Goal: Transaction & Acquisition: Book appointment/travel/reservation

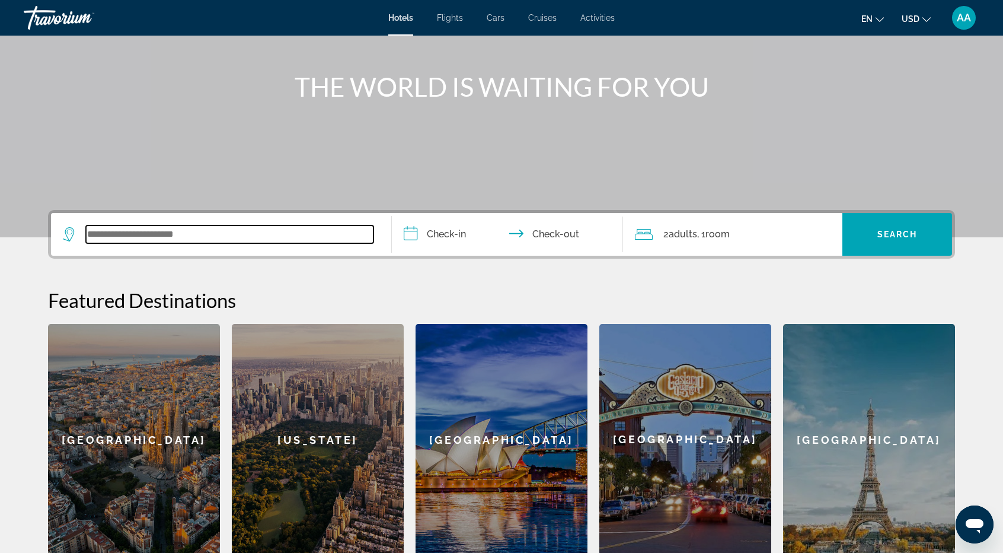
click at [233, 237] on input "Search widget" at bounding box center [230, 234] width 288 height 18
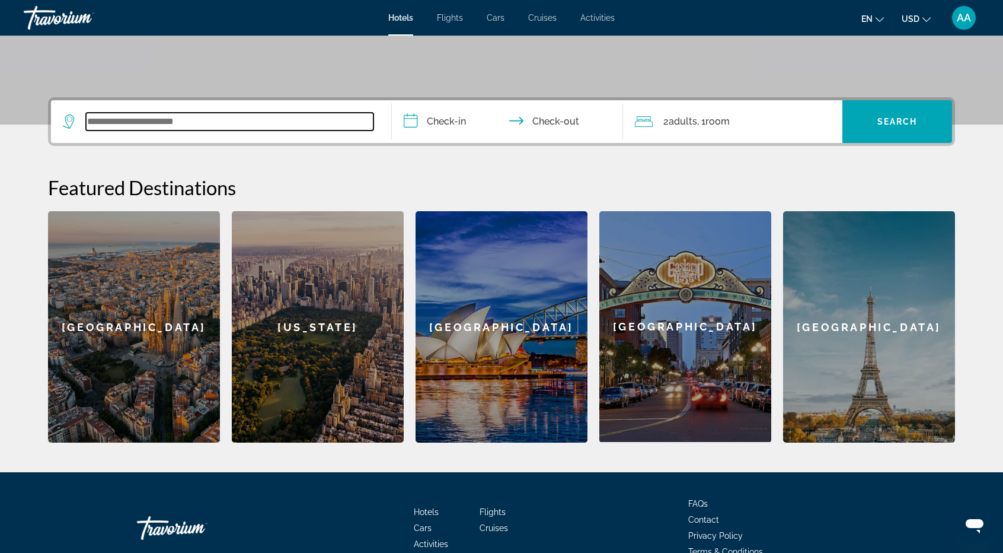
scroll to position [289, 0]
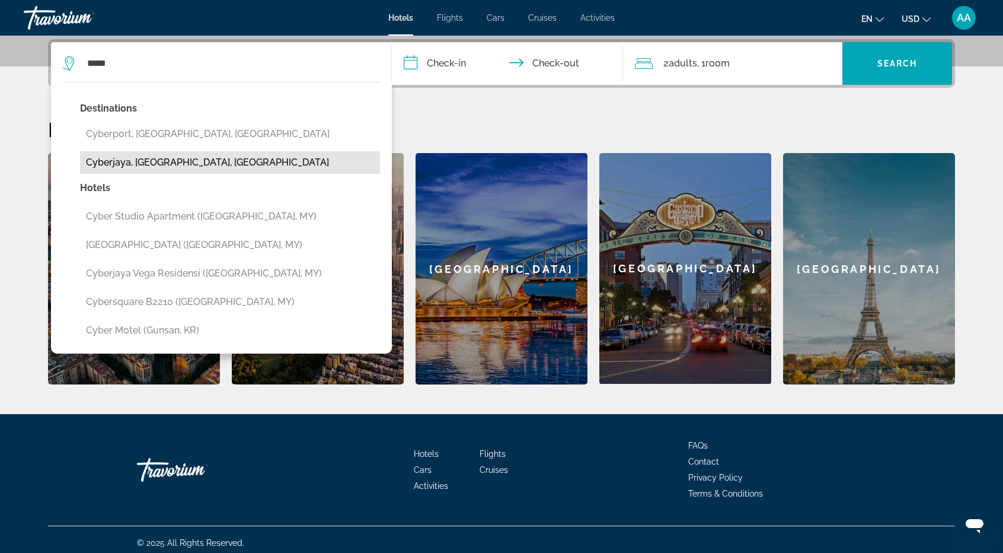
click at [247, 163] on button "Cyberjaya, [GEOGRAPHIC_DATA], [GEOGRAPHIC_DATA]" at bounding box center [230, 162] width 300 height 23
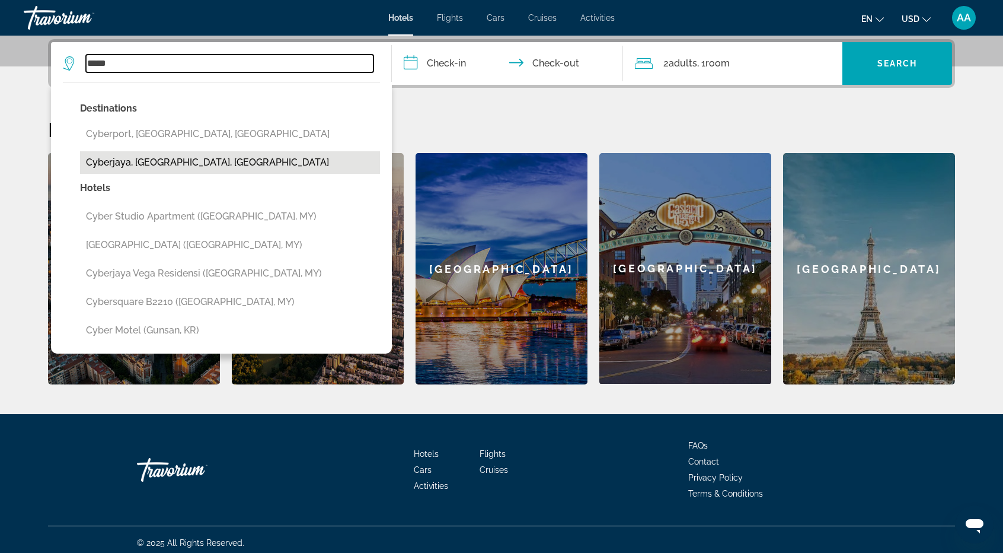
type input "**********"
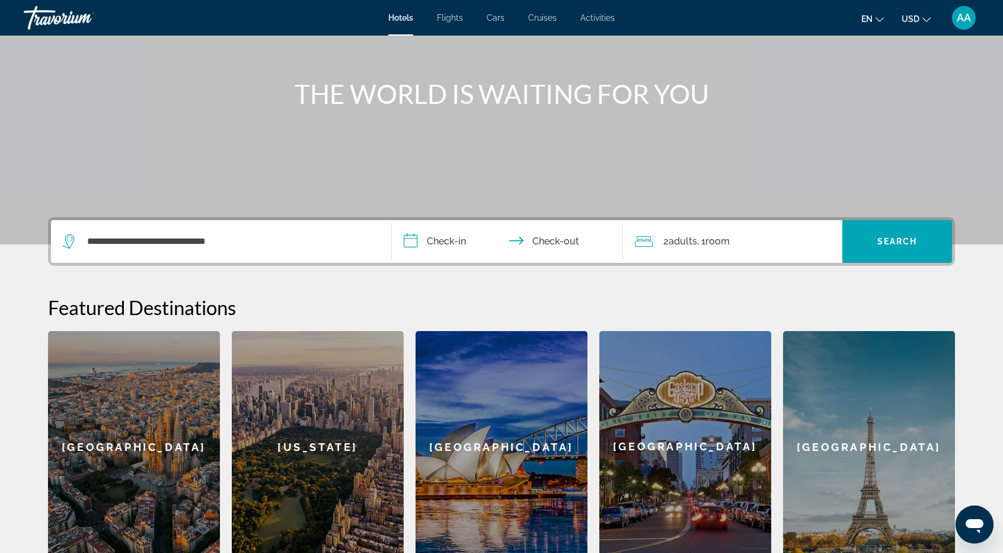
click at [467, 239] on input "**********" at bounding box center [510, 243] width 236 height 46
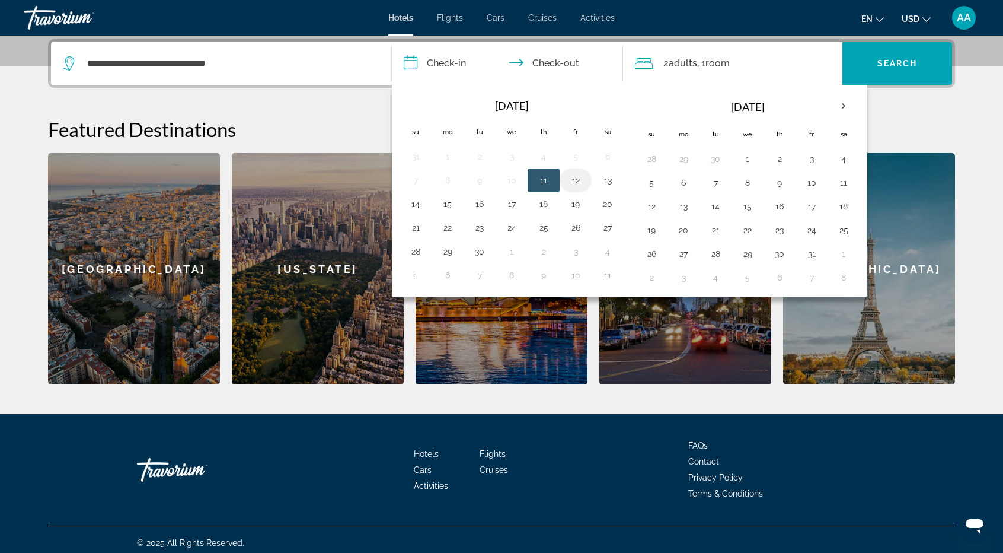
click at [570, 184] on button "12" at bounding box center [575, 180] width 19 height 17
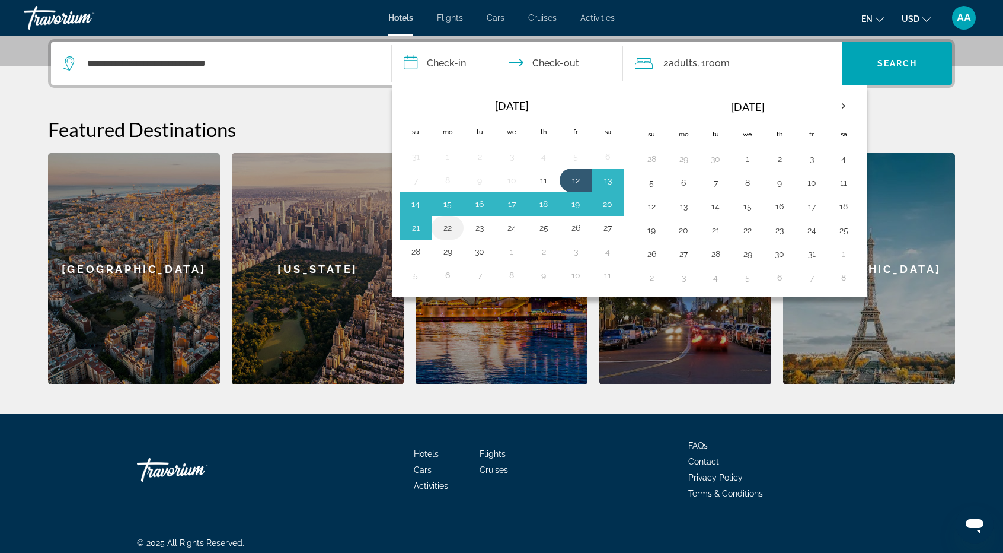
click at [451, 224] on button "22" at bounding box center [447, 227] width 19 height 17
type input "**********"
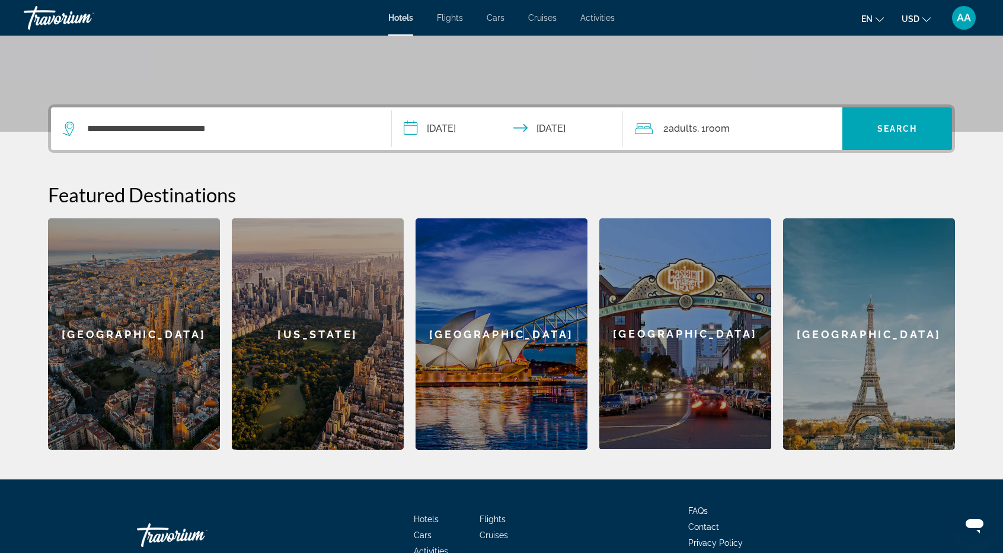
scroll to position [171, 0]
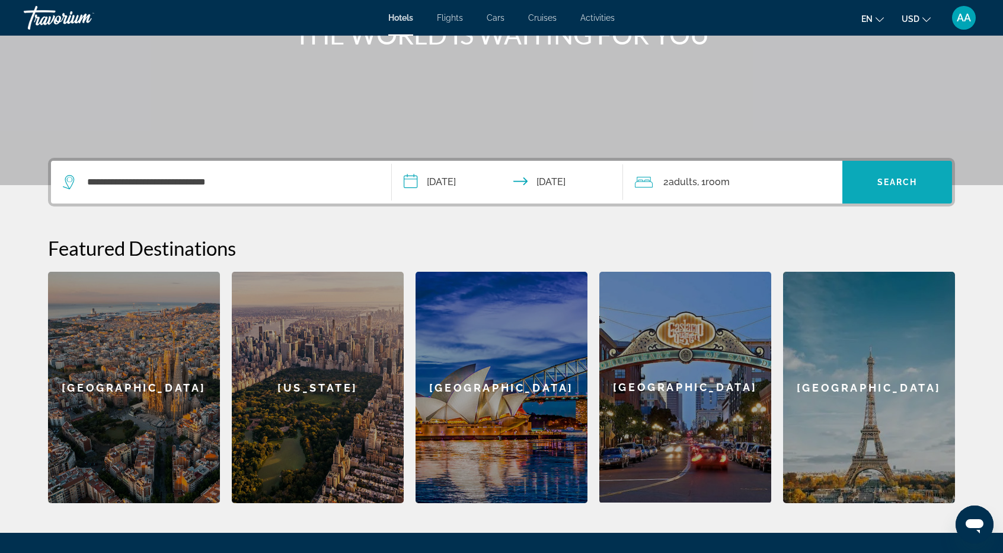
click at [860, 187] on span "Search widget" at bounding box center [898, 182] width 110 height 28
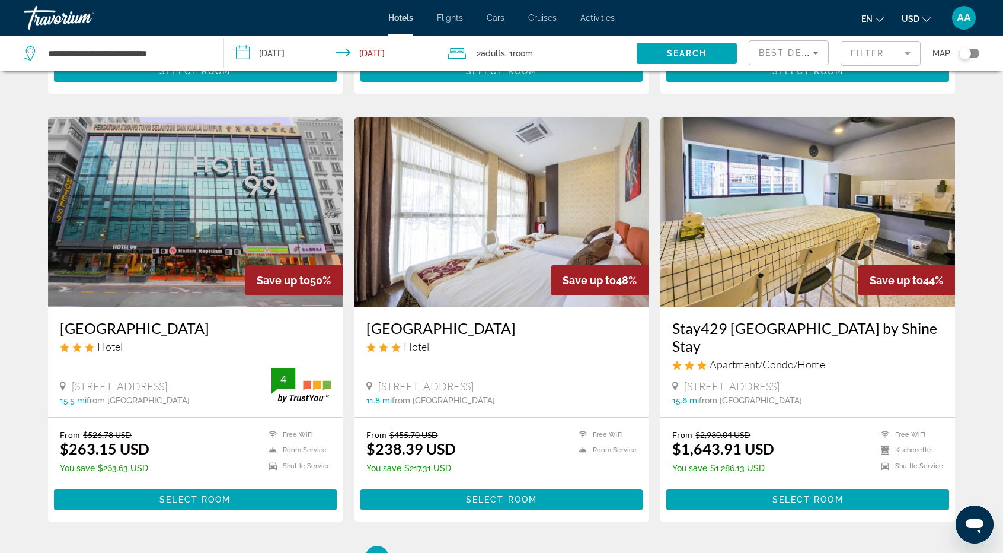
scroll to position [1364, 0]
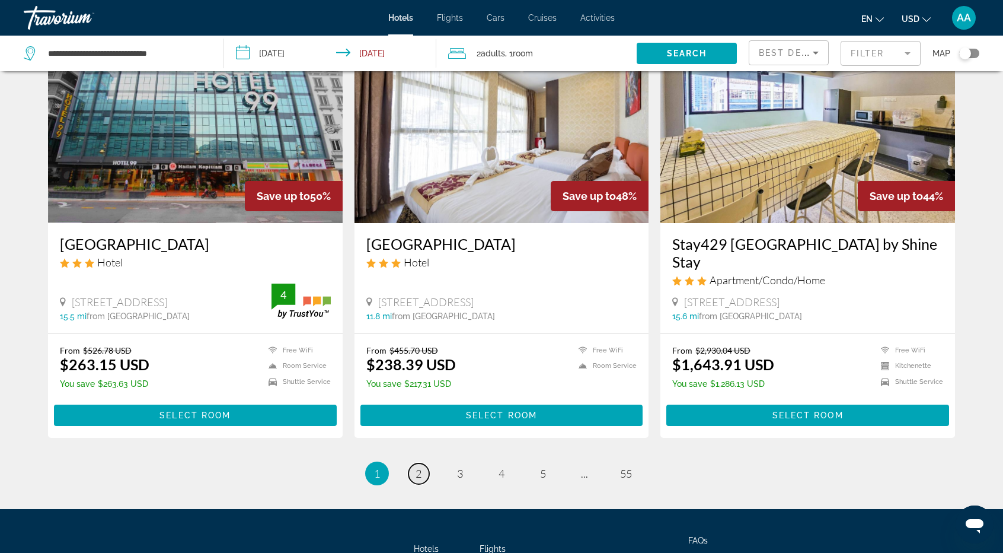
click at [416, 467] on span "2" at bounding box center [419, 473] width 6 height 13
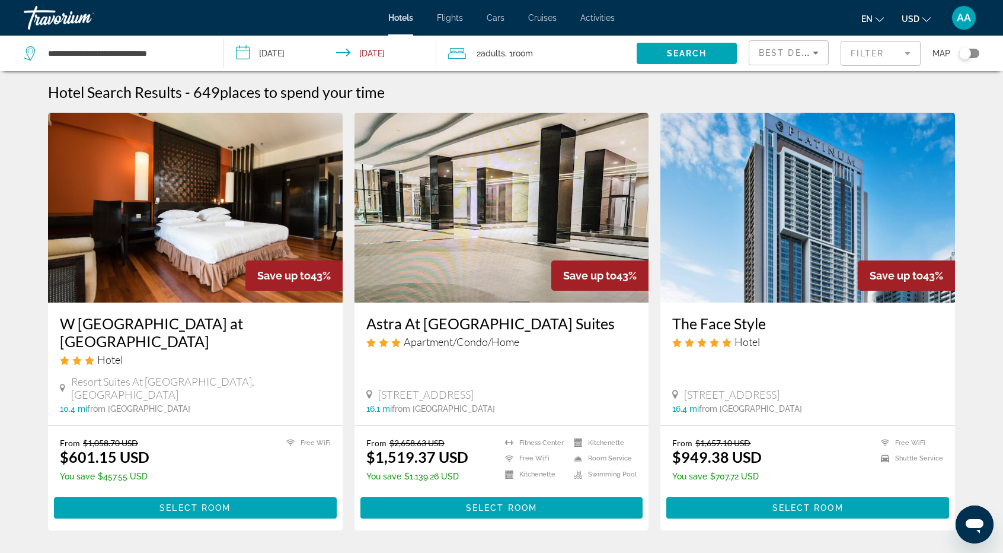
click at [883, 54] on mat-form-field "Filter" at bounding box center [881, 53] width 80 height 25
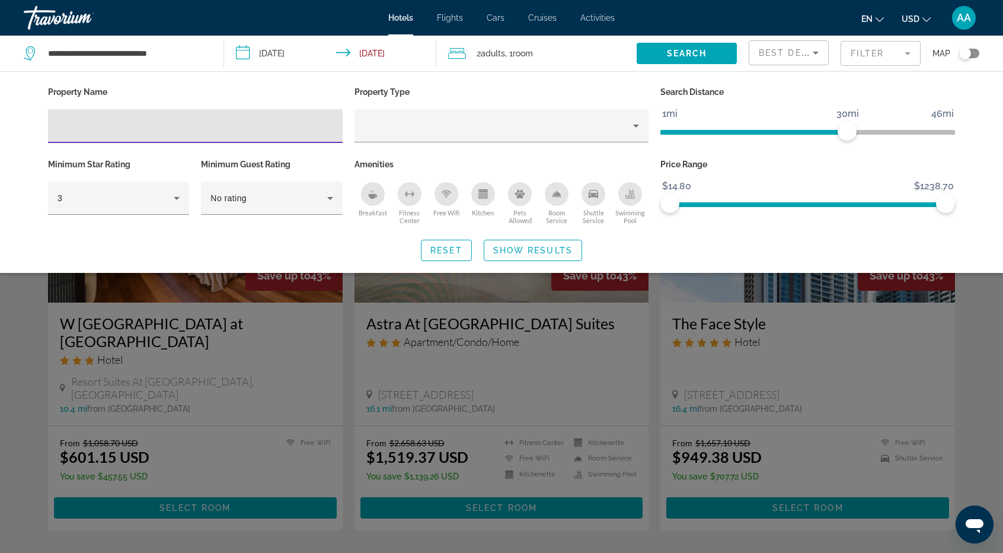
click at [885, 53] on mat-form-field "Filter" at bounding box center [881, 53] width 80 height 25
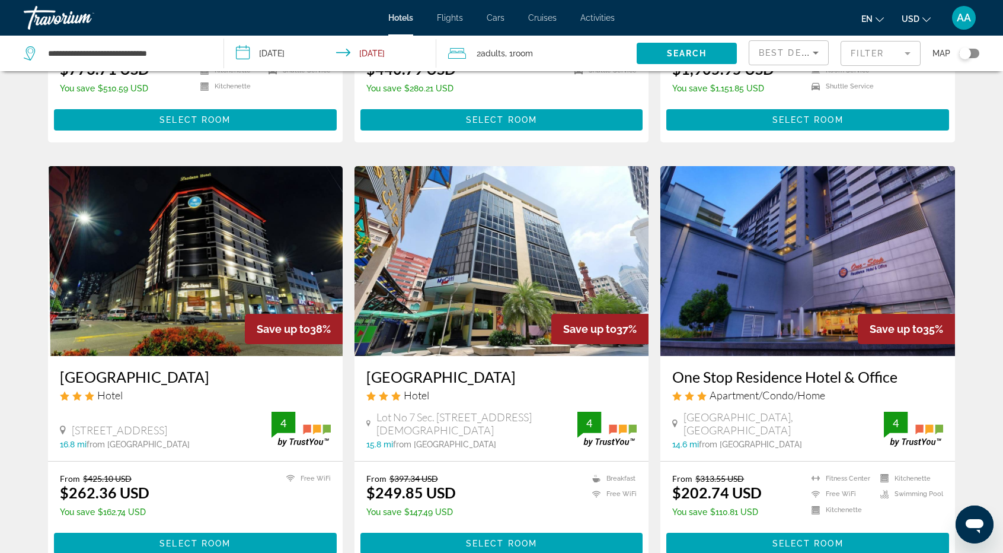
scroll to position [830, 0]
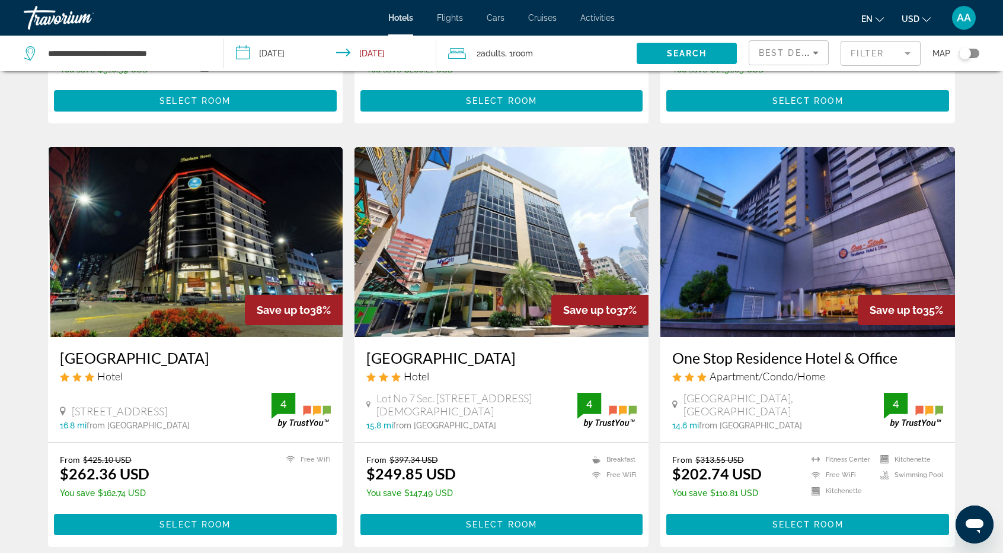
click at [416, 349] on h3 "[GEOGRAPHIC_DATA]" at bounding box center [501, 358] width 271 height 18
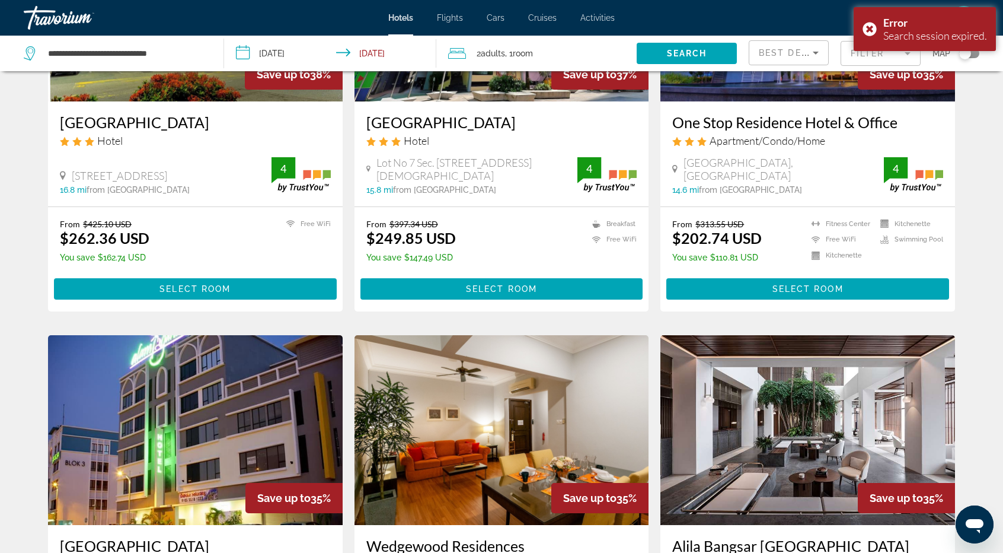
scroll to position [1431, 0]
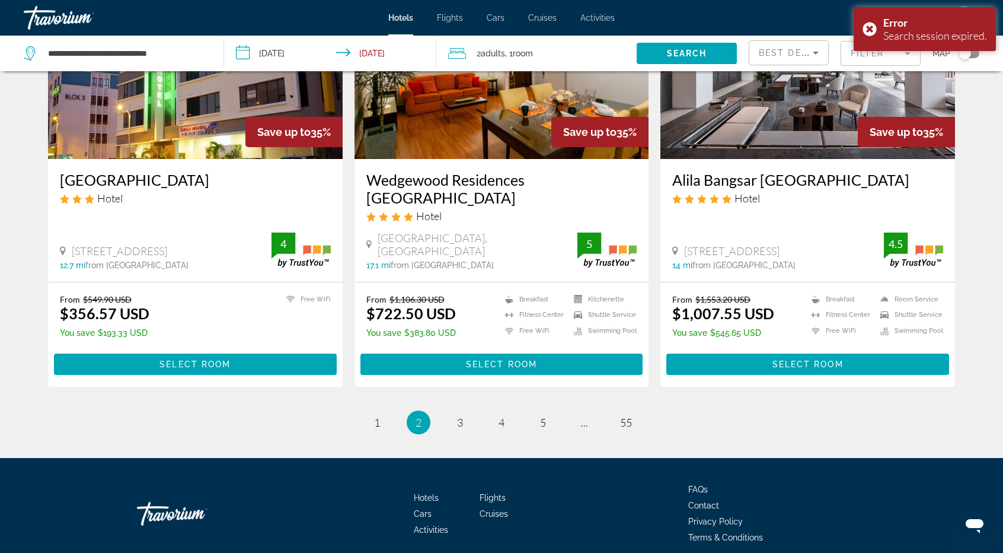
click at [447, 410] on ul "2 / 55 page 1 You're on page 2 page 3 page 4 page 5 page ... page 55" at bounding box center [501, 422] width 907 height 24
click at [459, 416] on span "3" at bounding box center [460, 422] width 6 height 13
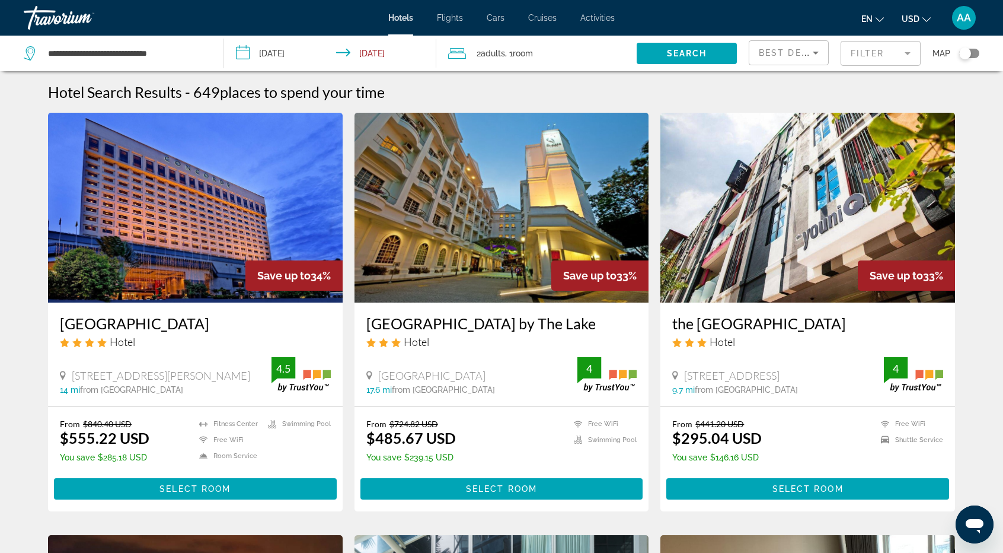
click at [813, 56] on icon "Sort by" at bounding box center [816, 53] width 14 height 14
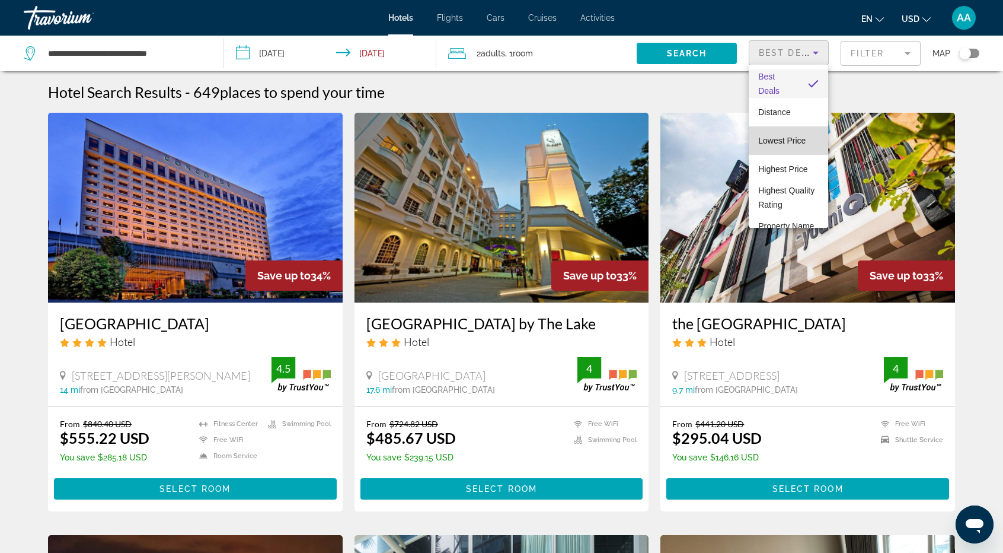
click at [798, 138] on span "Lowest Price" at bounding box center [781, 140] width 47 height 9
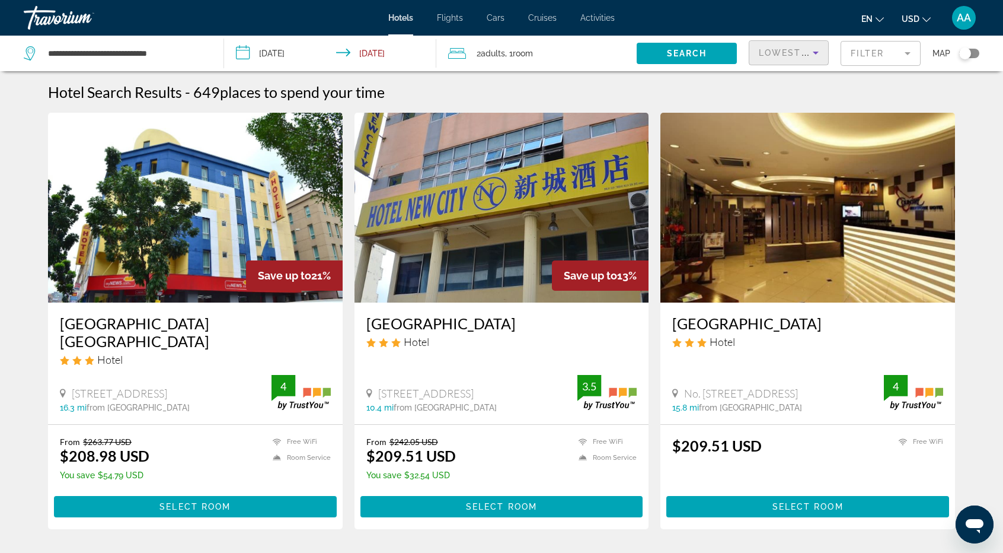
click at [753, 322] on h3 "[GEOGRAPHIC_DATA]" at bounding box center [807, 323] width 271 height 18
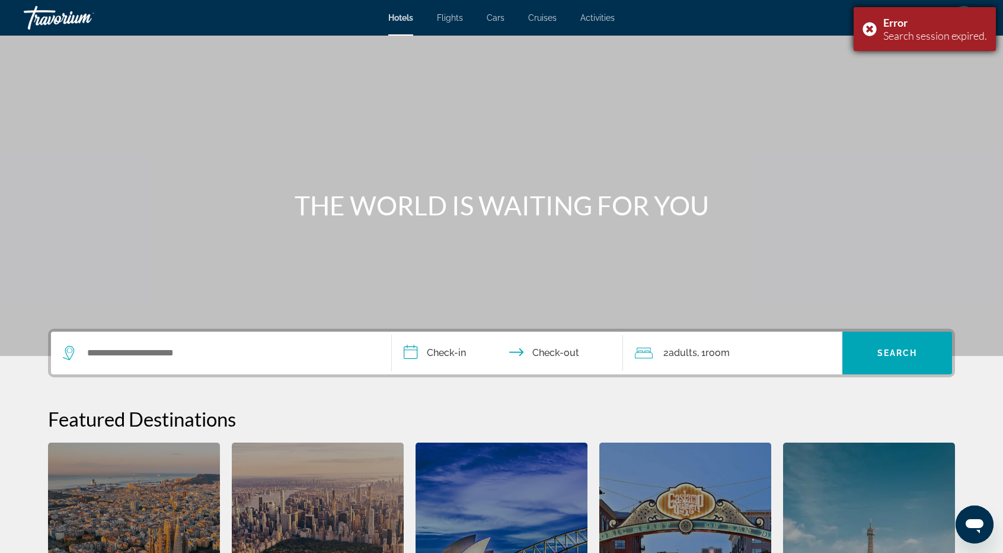
click at [879, 20] on div "Error Search session expired." at bounding box center [925, 29] width 142 height 44
